Goal: Task Accomplishment & Management: Manage account settings

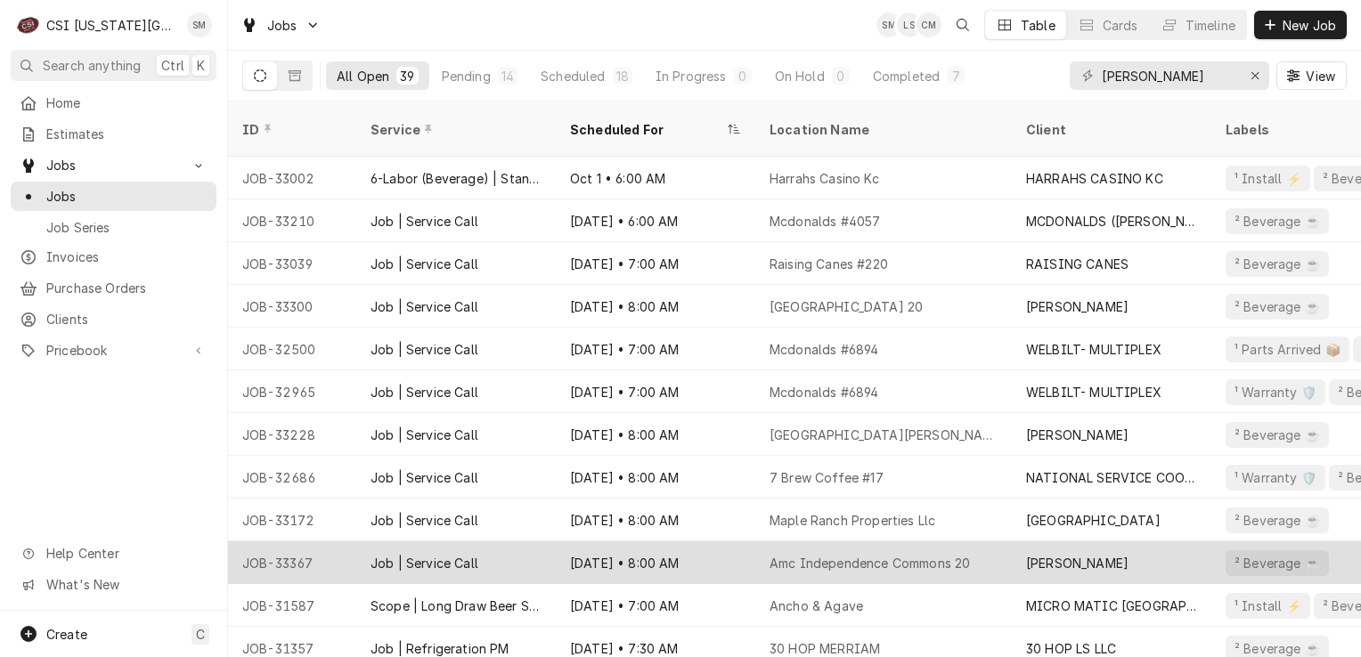
click at [681, 546] on div "Oct 13 • 8:00 AM" at bounding box center [655, 562] width 199 height 43
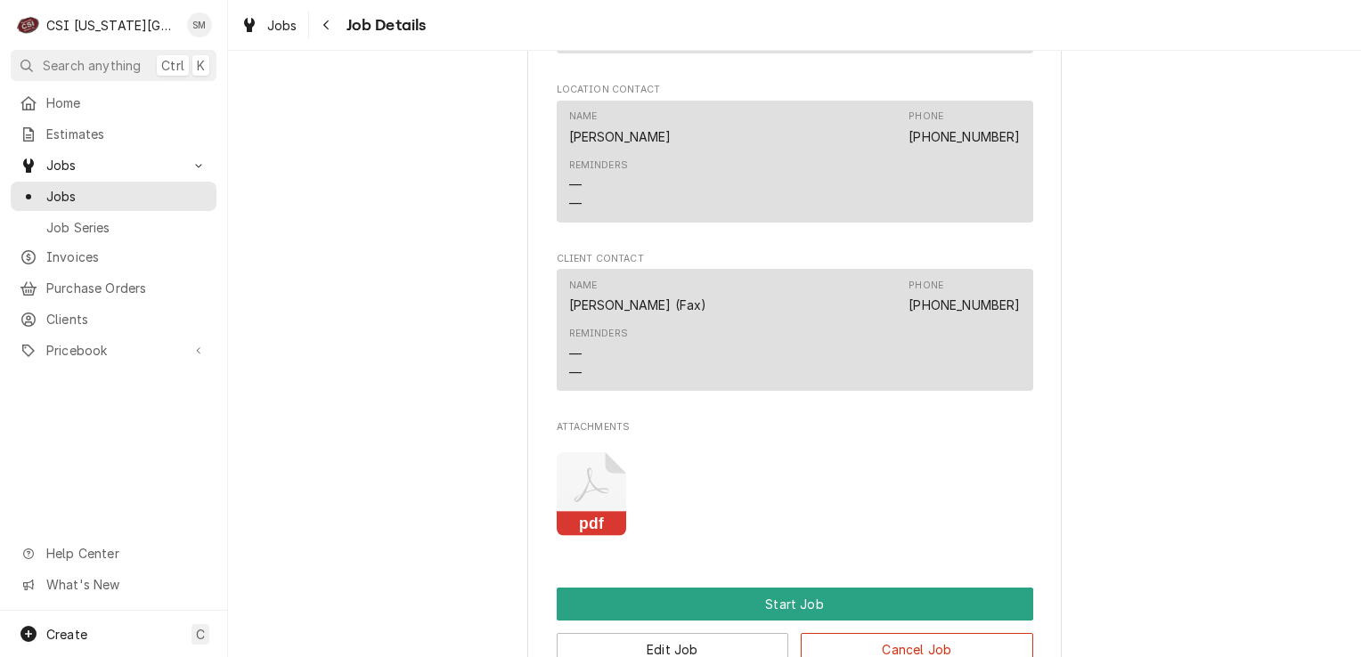
scroll to position [1870, 0]
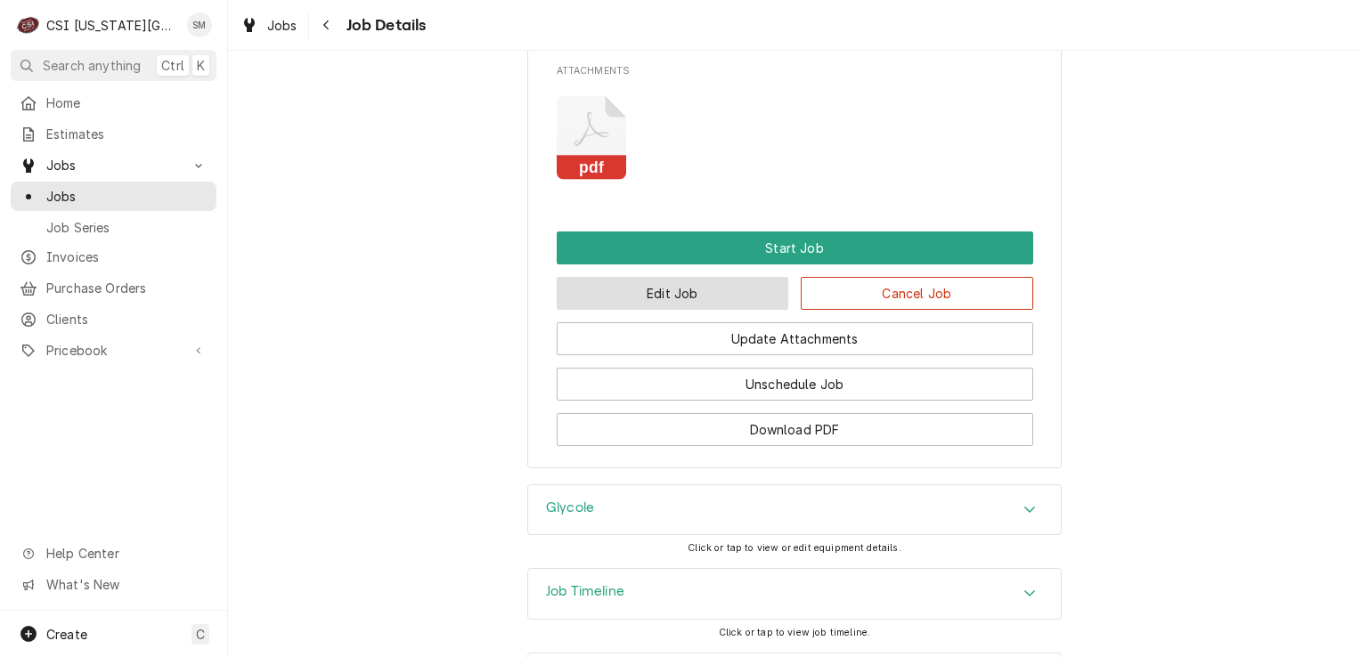
click at [676, 310] on button "Edit Job" at bounding box center [673, 293] width 232 height 33
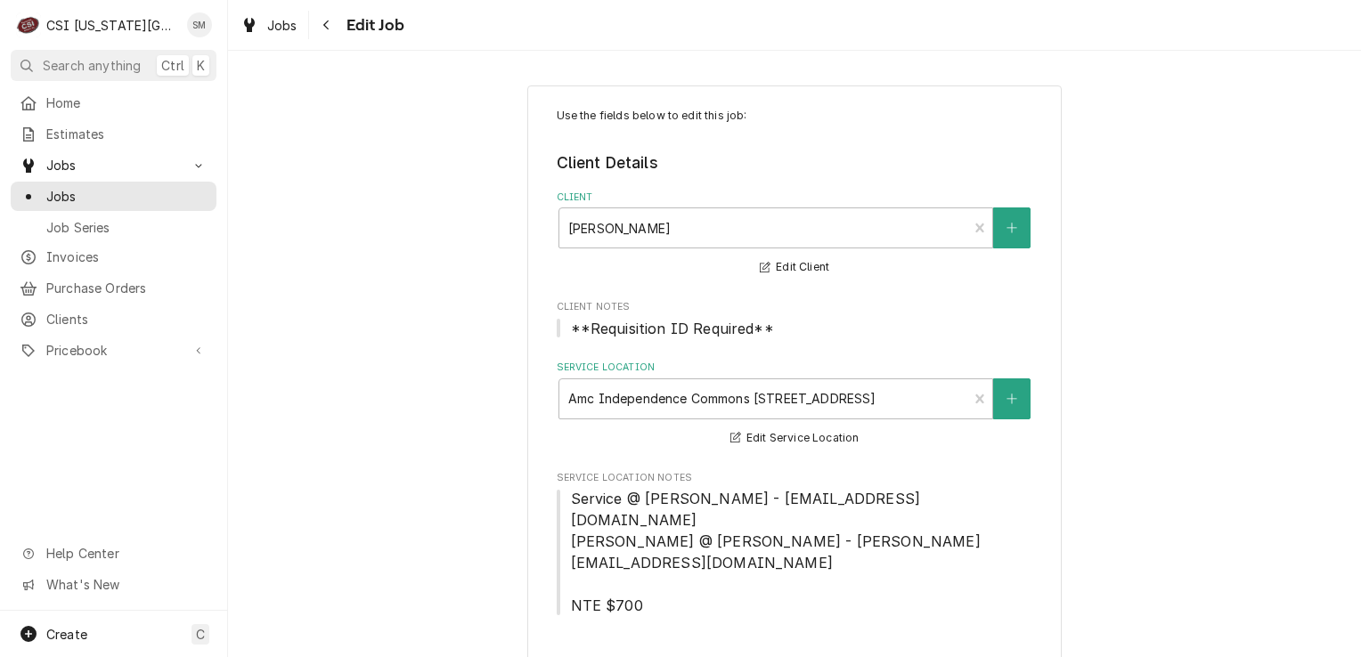
type textarea "x"
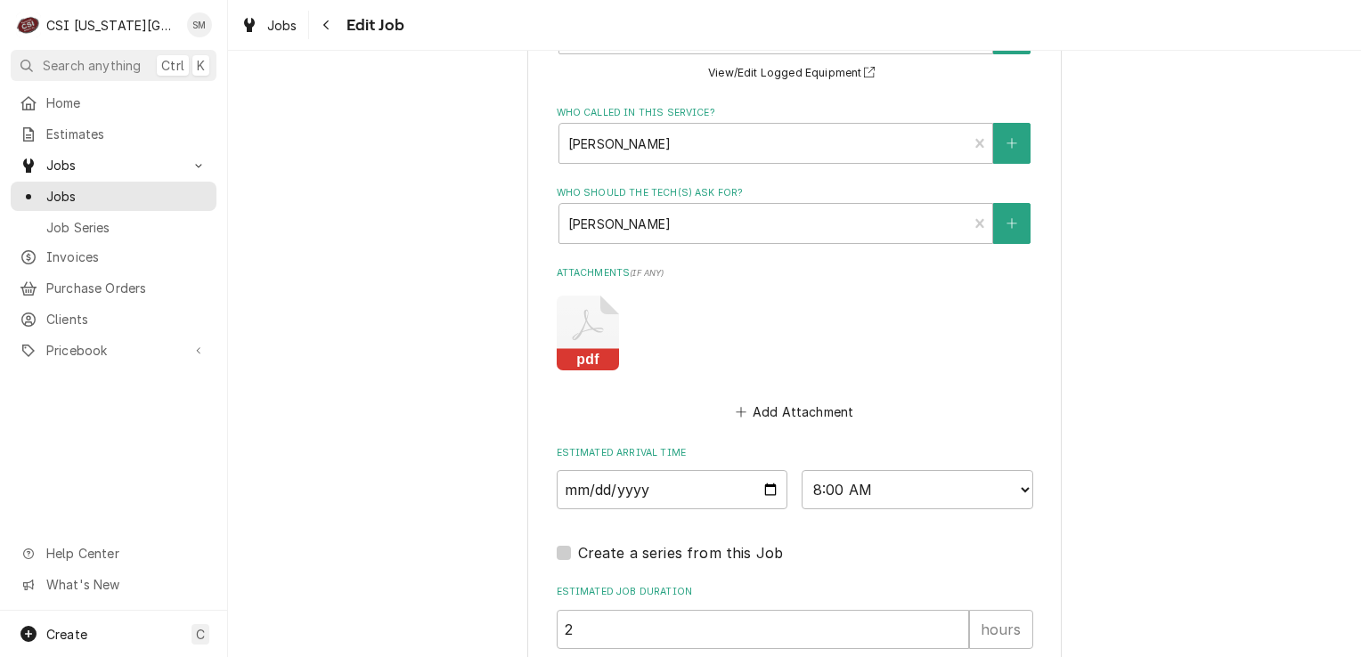
scroll to position [1865, 0]
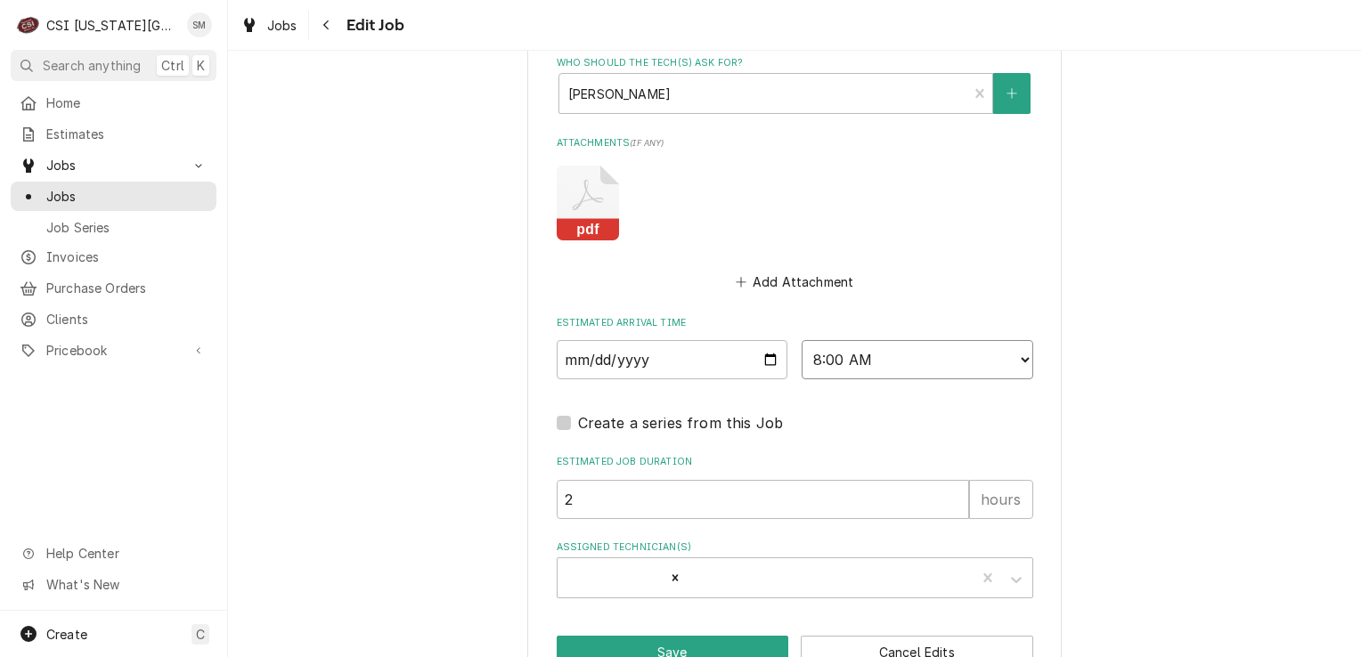
click at [1025, 340] on select "AM / PM 6:00 AM 6:15 AM 6:30 AM 6:45 AM 7:00 AM 7:15 AM 7:30 AM 7:45 AM 8:00 AM…" at bounding box center [917, 359] width 232 height 39
select select "09:00:00"
click at [801, 340] on select "AM / PM 6:00 AM 6:15 AM 6:30 AM 6:45 AM 7:00 AM 7:15 AM 7:30 AM 7:45 AM 8:00 AM…" at bounding box center [917, 359] width 232 height 39
click at [635, 636] on button "Save" at bounding box center [673, 652] width 232 height 33
type textarea "x"
